Goal: Task Accomplishment & Management: Use online tool/utility

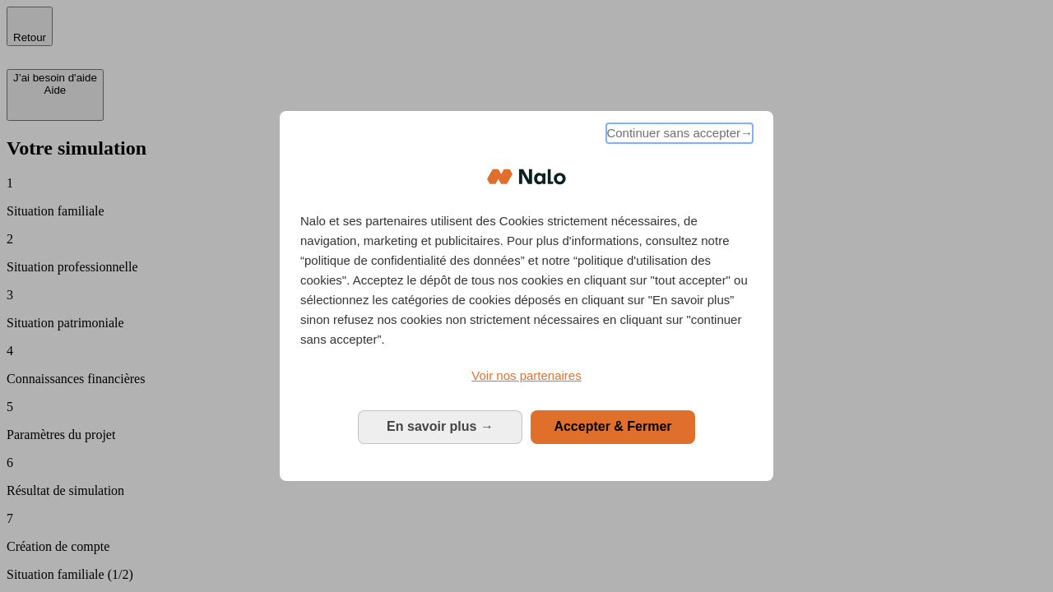
click at [678, 136] on span "Continuer sans accepter →" at bounding box center [679, 133] width 146 height 20
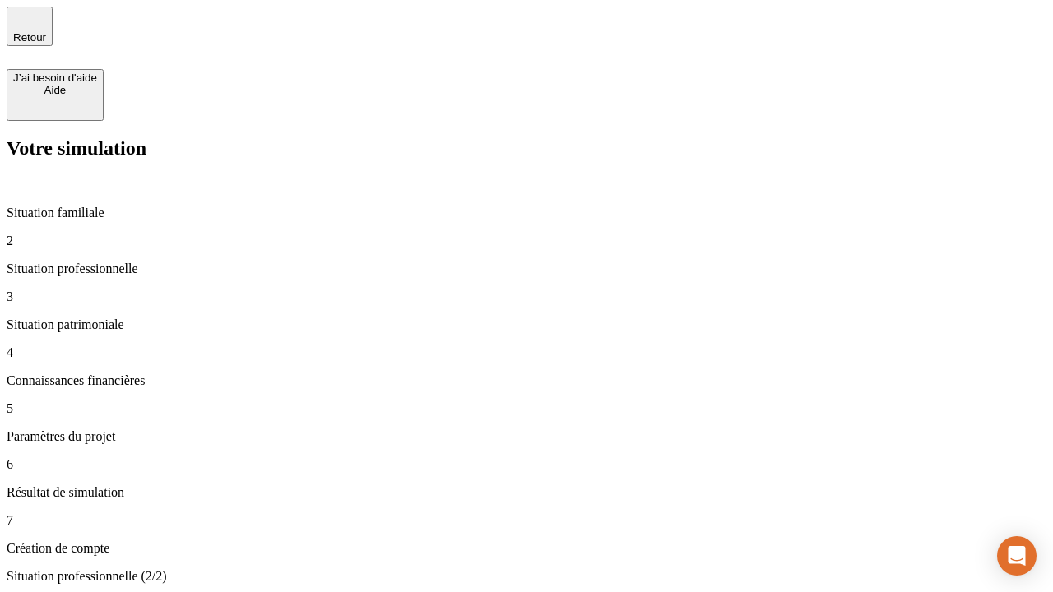
type input "30 000"
type input "1 000"
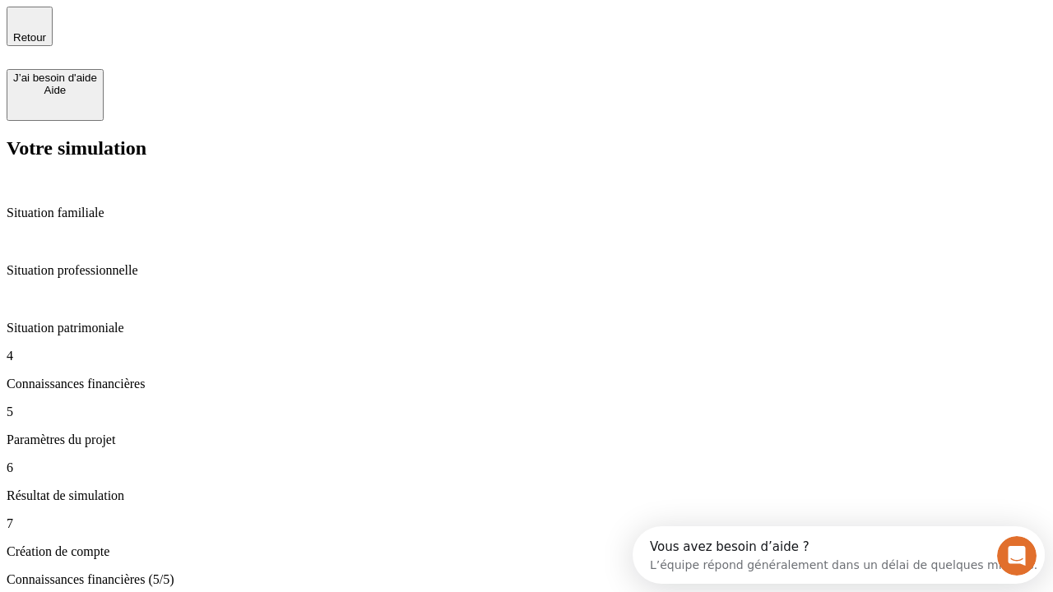
type input "40"
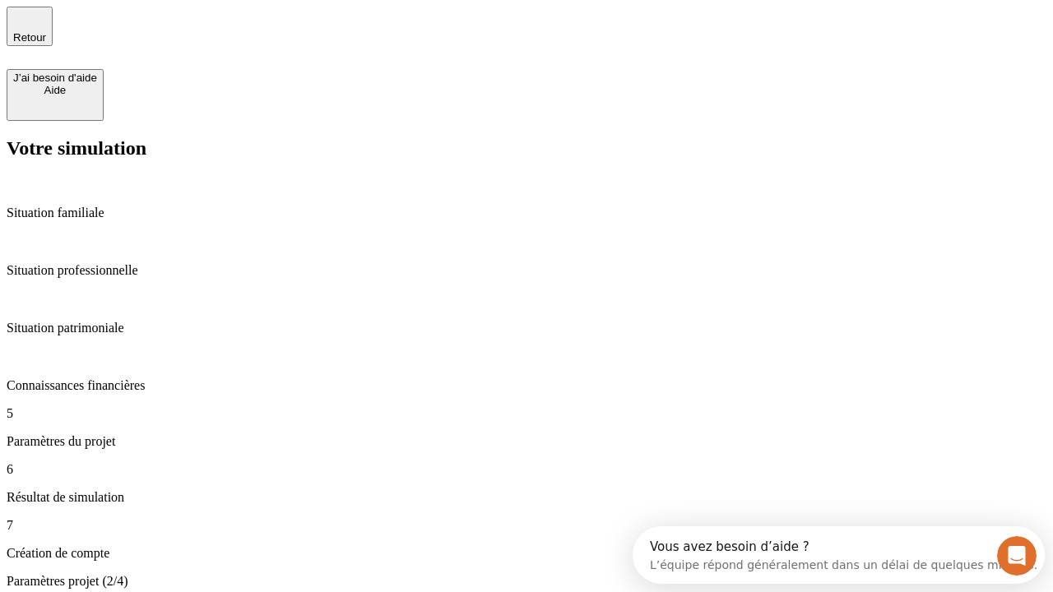
type input "64"
type input "200 000"
type input "640"
